Goal: Task Accomplishment & Management: Manage account settings

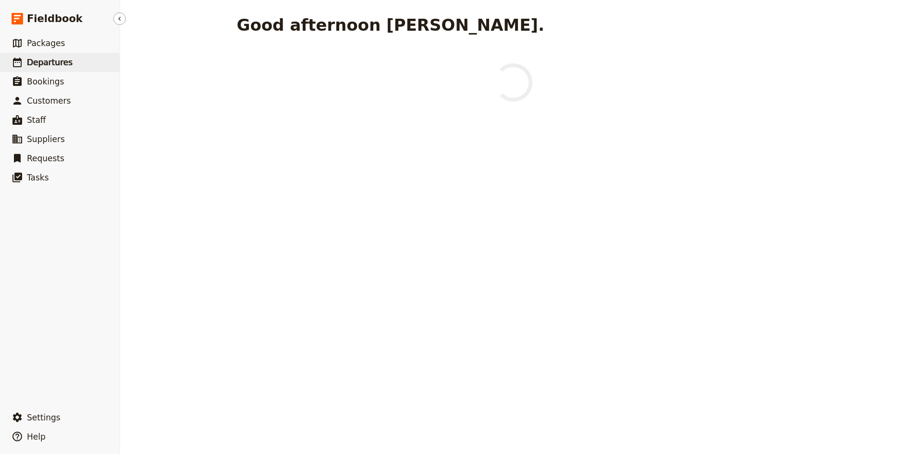
click at [84, 68] on link "​ Departures" at bounding box center [60, 62] width 120 height 19
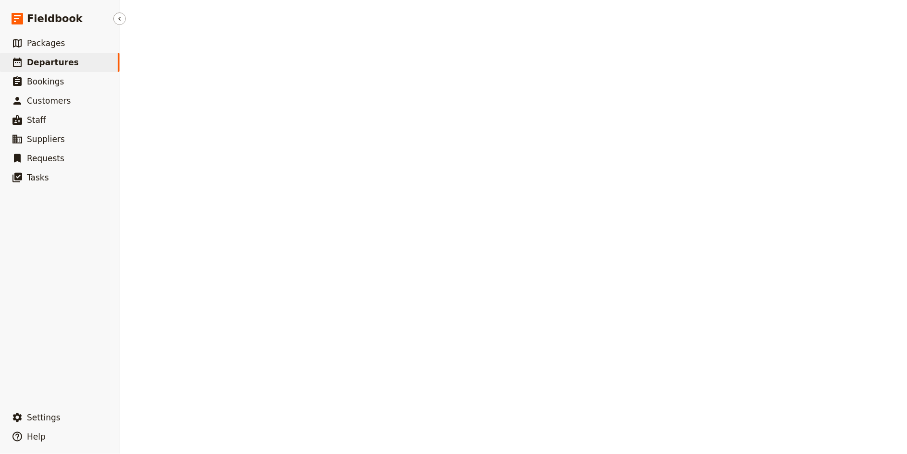
select select "UPDATED_AT"
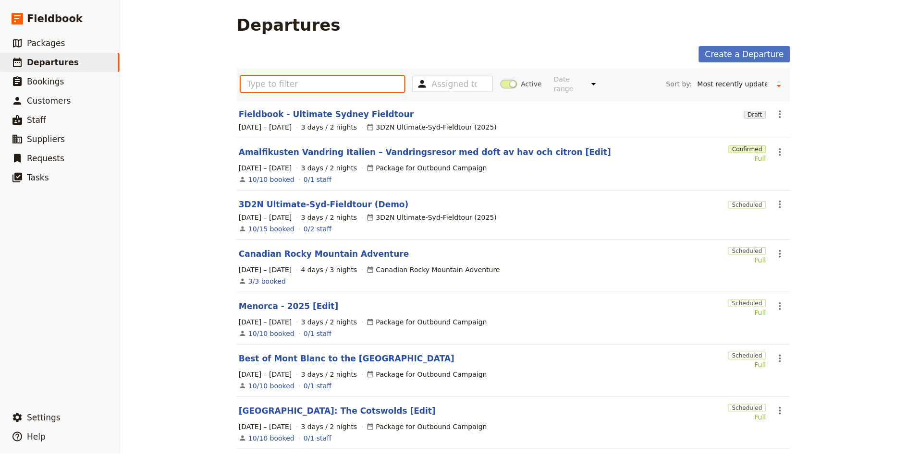
click at [278, 80] on input "text" at bounding box center [323, 84] width 164 height 16
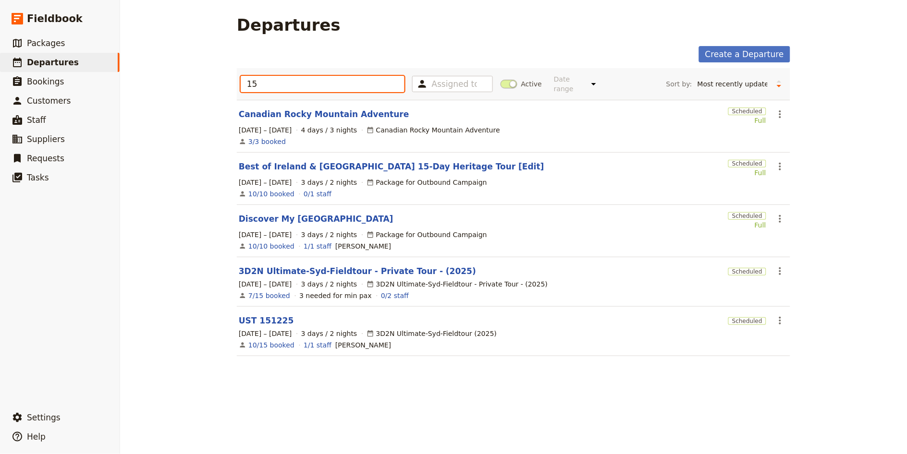
type input "15"
click at [320, 157] on section "Best of [GEOGRAPHIC_DATA] & [GEOGRAPHIC_DATA] 15-Day Heritage Tour [Edit] Sched…" at bounding box center [513, 179] width 553 height 52
click at [322, 163] on link "Best of Ireland & [GEOGRAPHIC_DATA] 15-Day Heritage Tour [Edit]" at bounding box center [391, 167] width 305 height 12
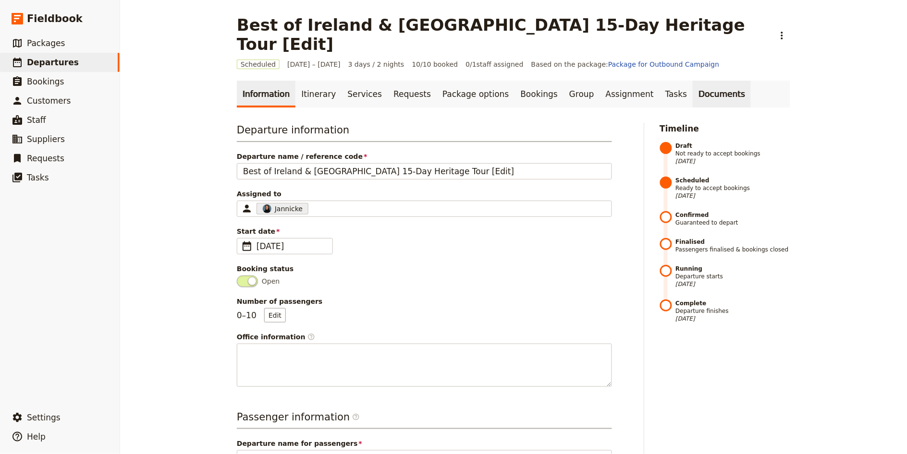
click at [692, 81] on link "Documents" at bounding box center [721, 94] width 58 height 27
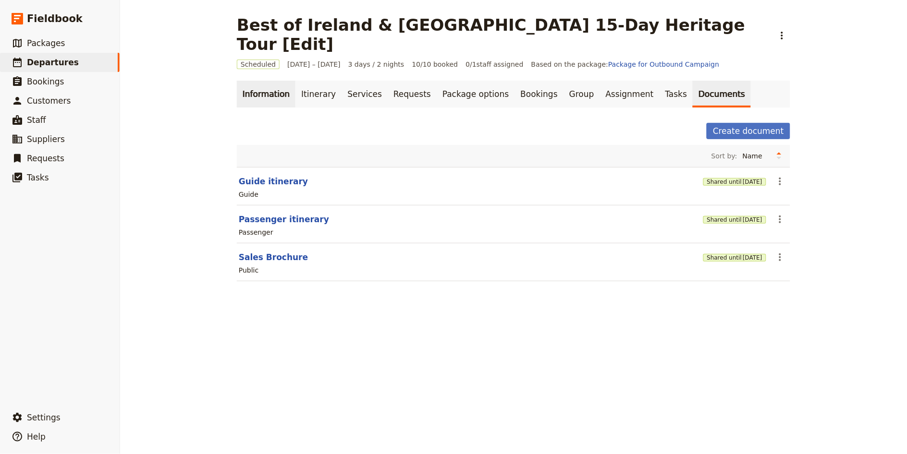
click at [279, 81] on link "Information" at bounding box center [266, 94] width 59 height 27
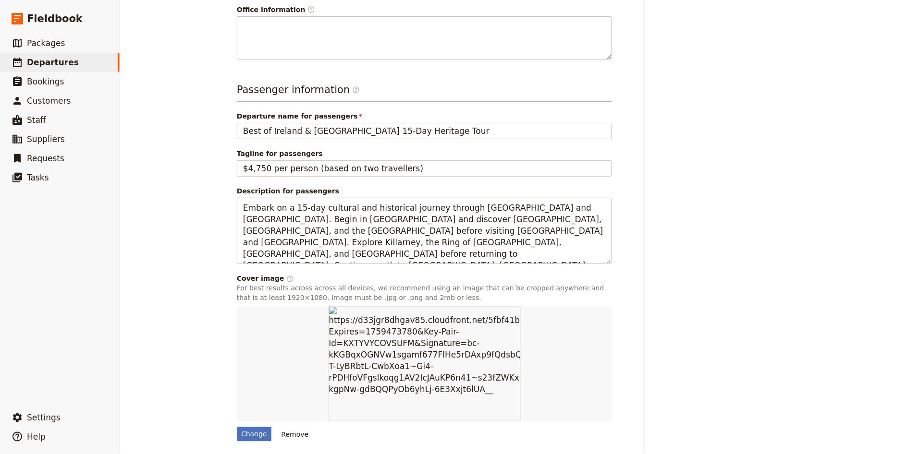
scroll to position [342, 0]
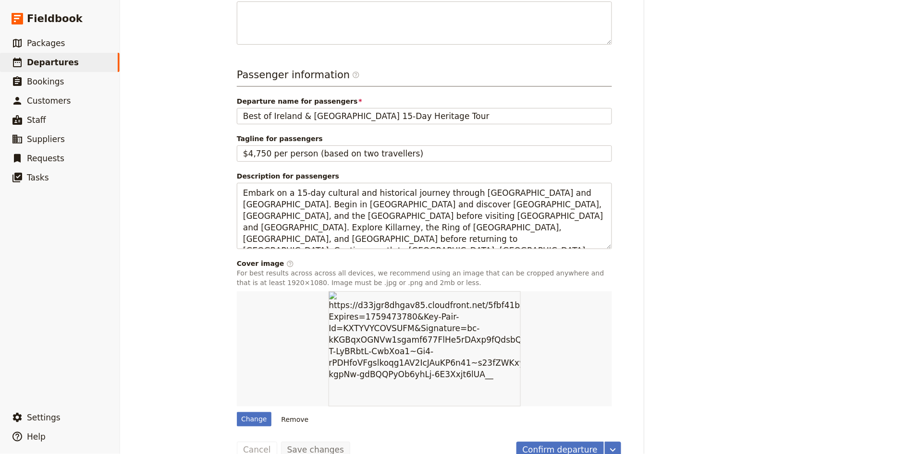
click at [291, 413] on button "Remove" at bounding box center [295, 420] width 36 height 14
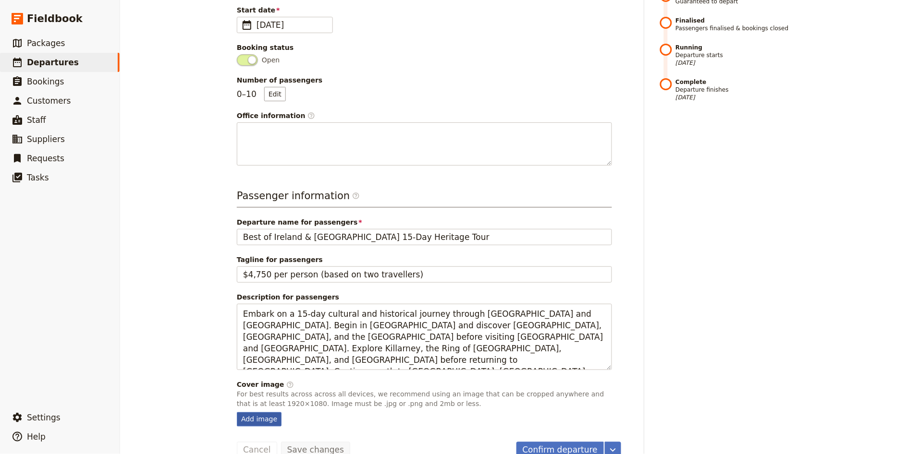
click at [247, 413] on div "Add image" at bounding box center [259, 420] width 45 height 14
click at [237, 412] on input "Add image" at bounding box center [236, 412] width 0 height 0
click at [272, 413] on div "Add image" at bounding box center [259, 420] width 45 height 14
click at [237, 412] on input "Add image" at bounding box center [236, 412] width 0 height 0
type input "C:\fakepath\ireland-in-pictures-most-beautiful-places-to-visit-cliffs-of-moher.…"
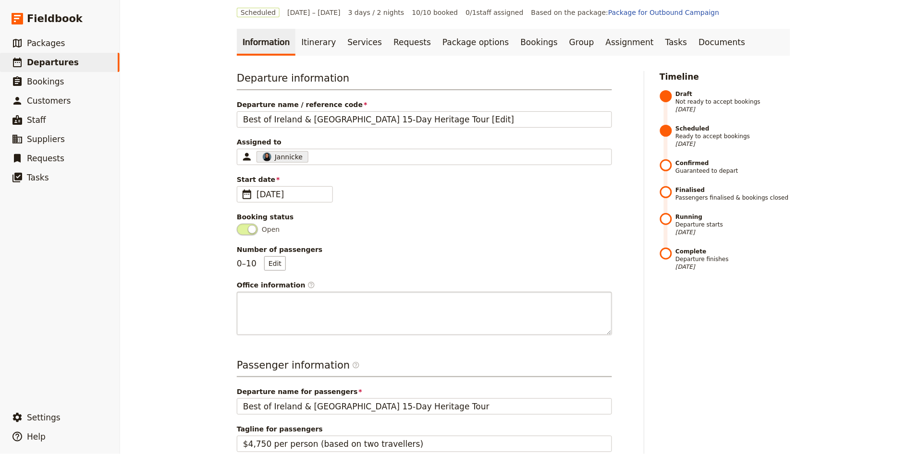
scroll to position [0, 0]
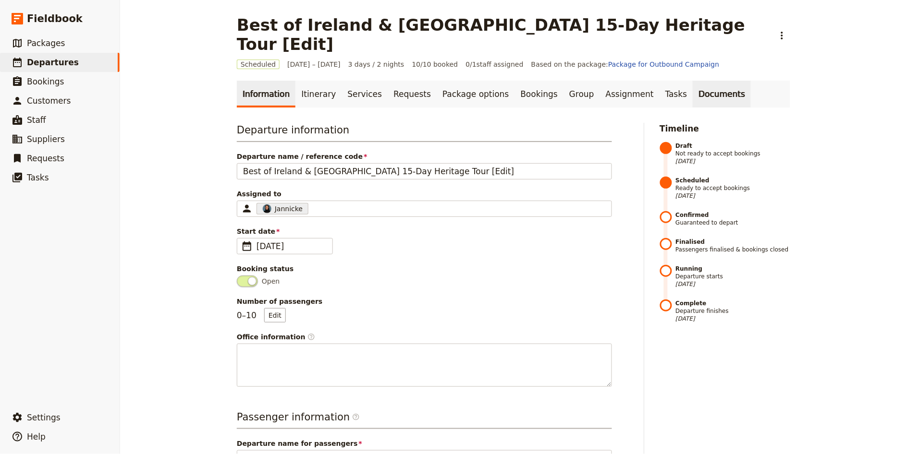
click at [692, 81] on link "Documents" at bounding box center [721, 94] width 58 height 27
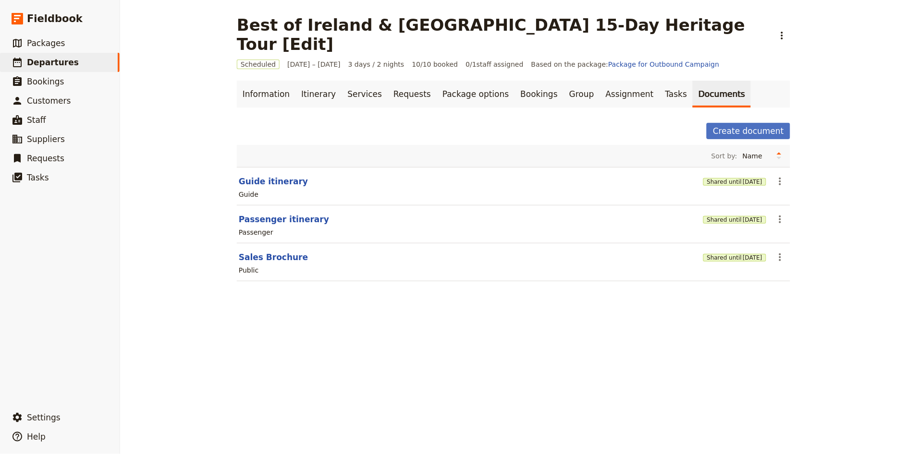
click at [280, 167] on section "Guide itinerary Shared until [DATE] ​ Guide" at bounding box center [513, 186] width 553 height 38
click at [281, 176] on button "Guide itinerary" at bounding box center [273, 182] width 69 height 12
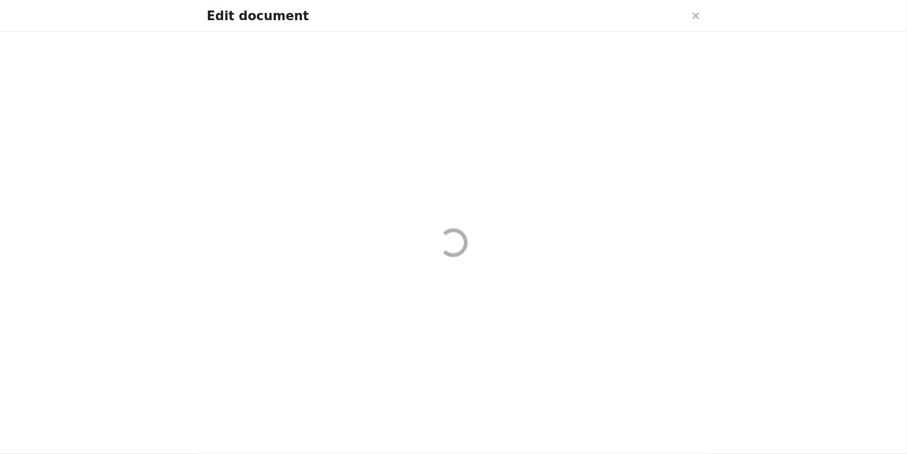
select select "STAFF"
select select "RUN_SHEET"
select select "LARGE"
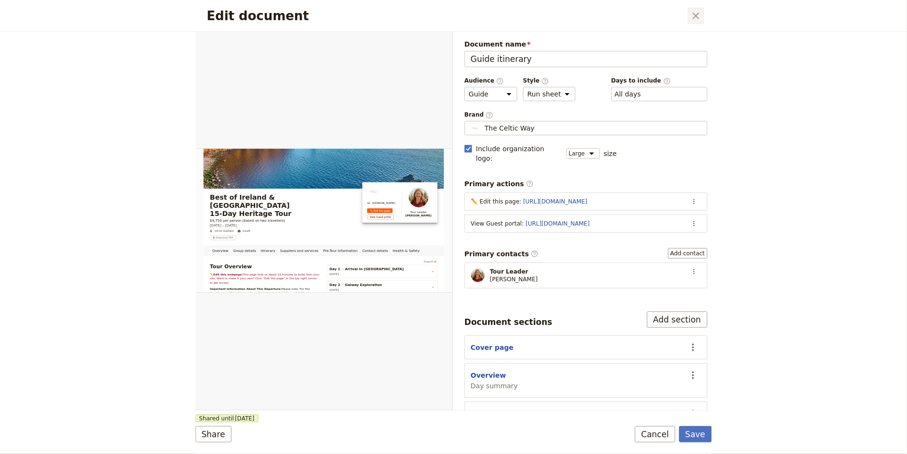
click at [694, 17] on icon "Close dialog" at bounding box center [695, 15] width 7 height 7
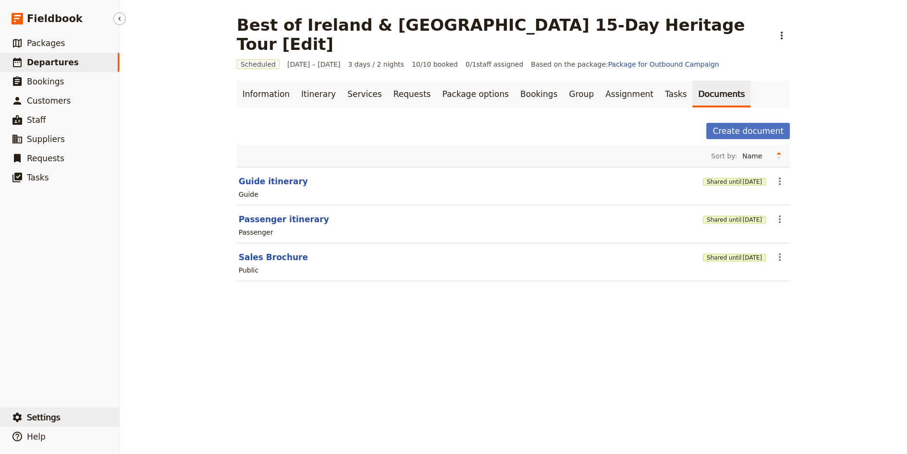
click at [52, 418] on span "Settings" at bounding box center [44, 418] width 34 height 10
click at [188, 393] on span "Your organization" at bounding box center [169, 392] width 78 height 10
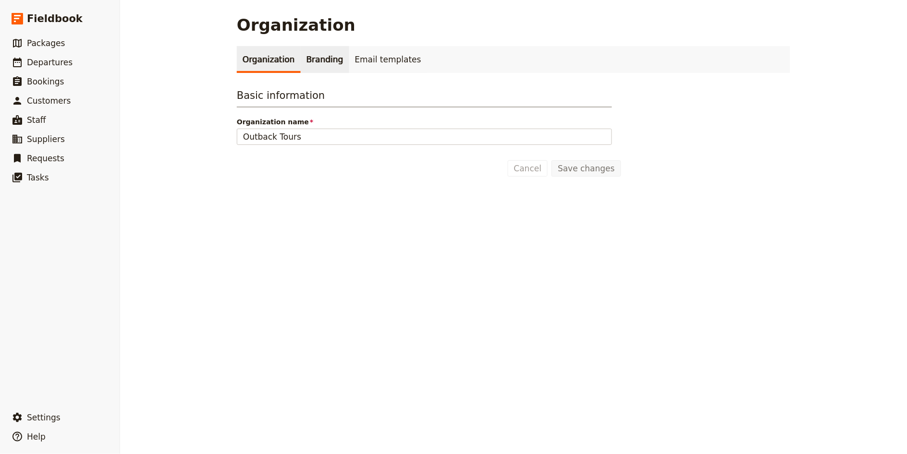
click at [317, 67] on link "Branding" at bounding box center [325, 59] width 49 height 27
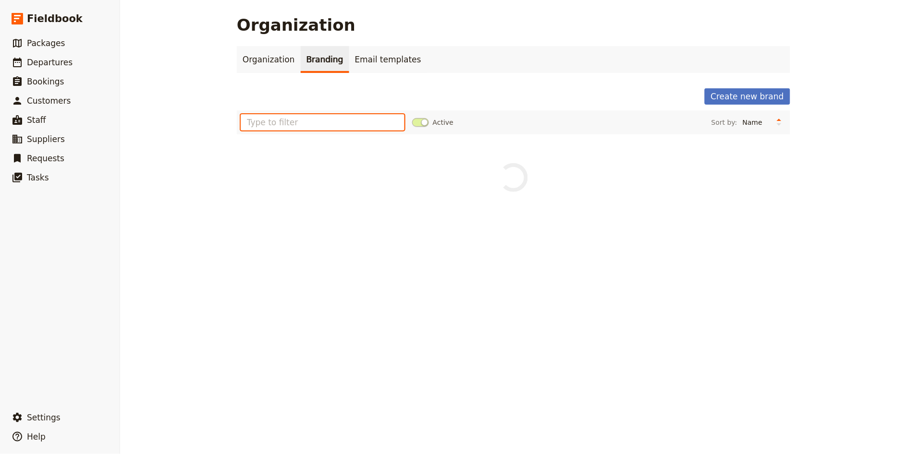
click at [329, 116] on input "text" at bounding box center [323, 122] width 164 height 16
type input "celt"
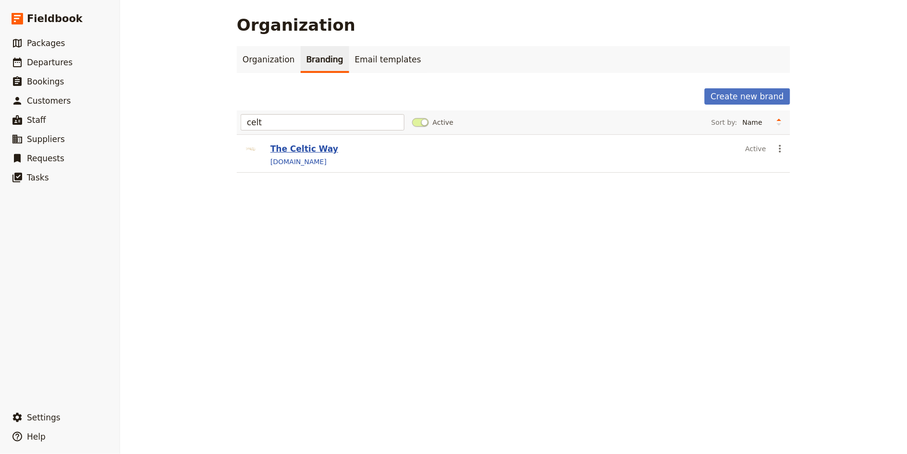
click at [311, 149] on button "The Celtic Way" at bounding box center [304, 149] width 68 height 12
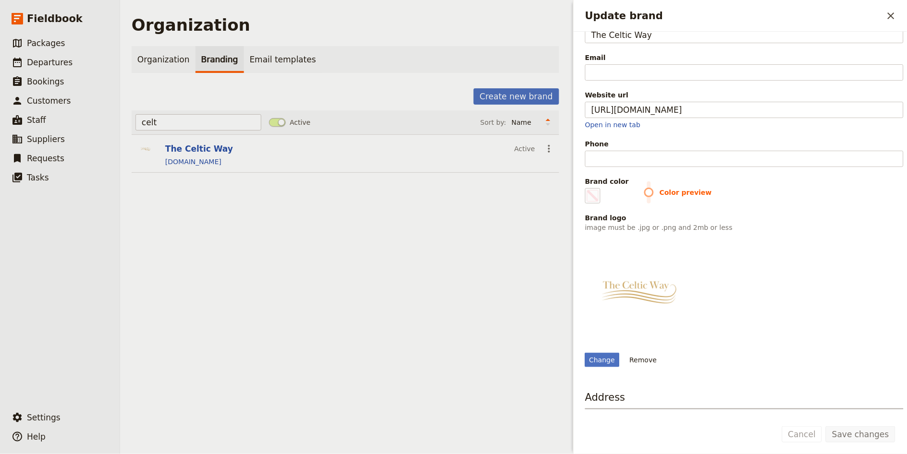
scroll to position [97, 0]
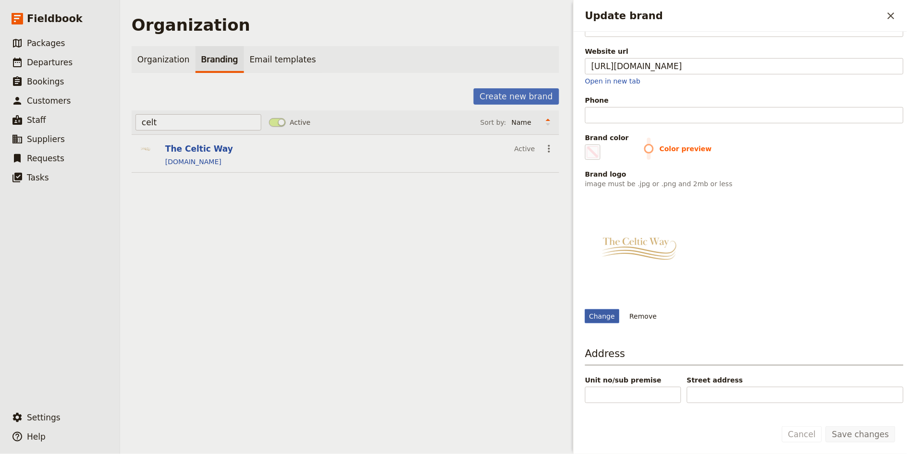
click at [601, 322] on div "Change" at bounding box center [602, 316] width 35 height 14
click at [585, 309] on input "Change" at bounding box center [584, 309] width 0 height 0
type input "C:\fakepath\Screenshot [DATE] 16.44.32.png"
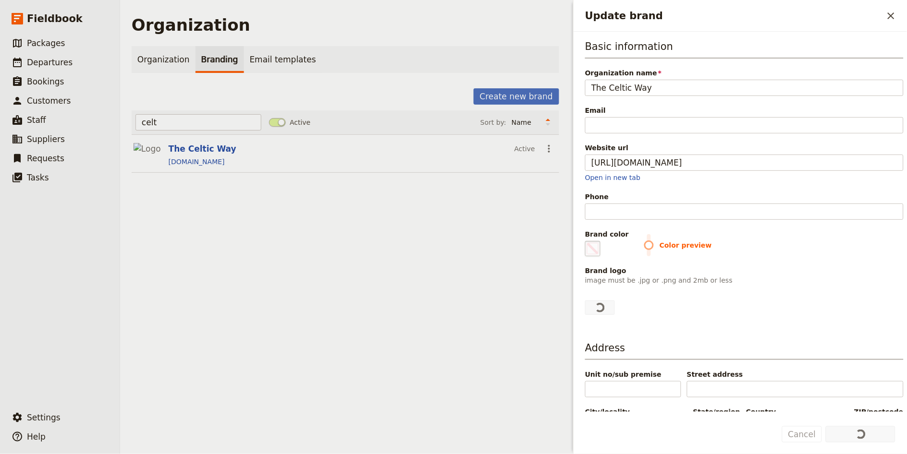
click at [592, 250] on span "Update brand" at bounding box center [593, 249] width 12 height 12
click at [587, 241] on input "#000000" at bounding box center [587, 241] width 0 height 0
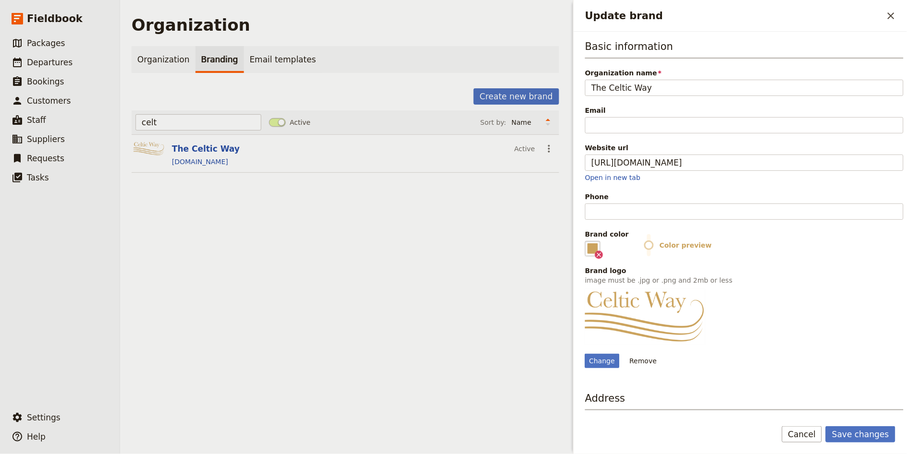
type input "#cba35d"
click at [770, 349] on div "Change Remove" at bounding box center [744, 328] width 318 height 79
click at [869, 433] on button "Save changes" at bounding box center [860, 434] width 70 height 16
